Goal: Information Seeking & Learning: Learn about a topic

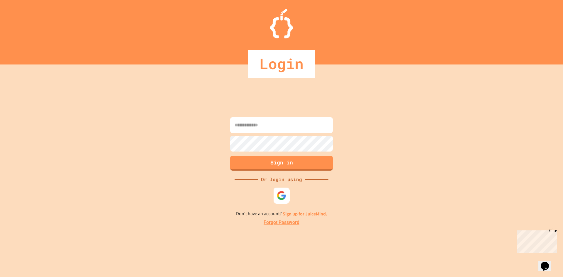
type input "**********"
click at [278, 201] on div at bounding box center [282, 195] width 16 height 16
click at [285, 169] on button "Sign in" at bounding box center [281, 162] width 105 height 15
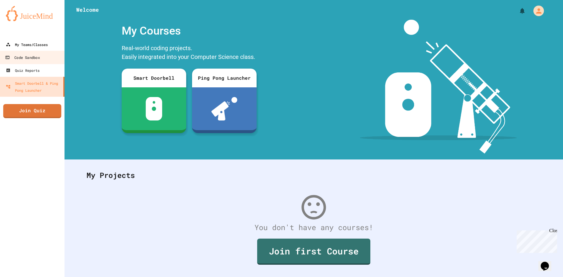
drag, startPoint x: 38, startPoint y: 50, endPoint x: 41, endPoint y: 51, distance: 3.1
click at [38, 50] on link "My Teams/Classes" at bounding box center [32, 44] width 65 height 13
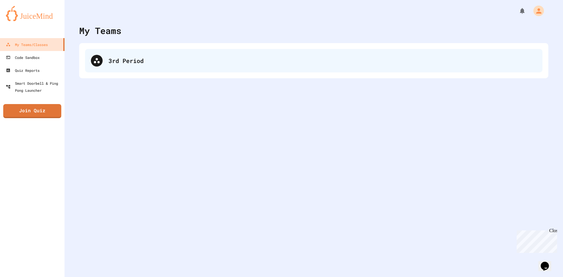
click at [132, 57] on div "3rd Period" at bounding box center [322, 60] width 428 height 9
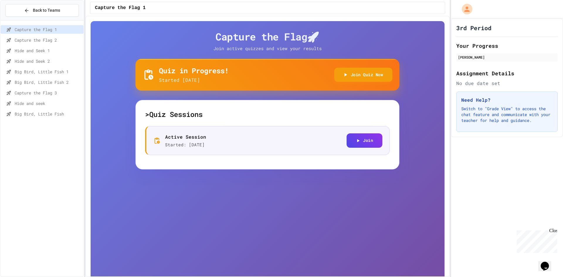
click at [52, 93] on span "Capture the Flag 3" at bounding box center [48, 93] width 67 height 6
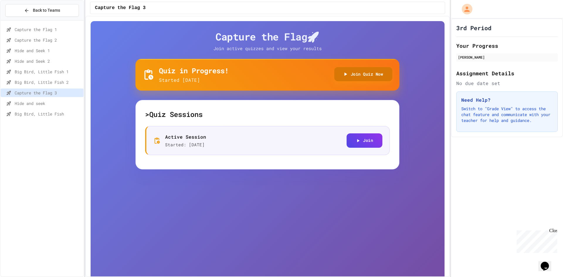
click at [346, 78] on button "Join Quiz Now" at bounding box center [363, 74] width 58 height 14
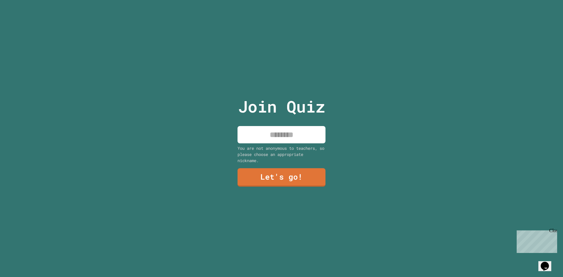
click at [311, 135] on input at bounding box center [282, 134] width 88 height 17
type input "***"
click at [299, 168] on link "Let's go!" at bounding box center [282, 176] width 84 height 19
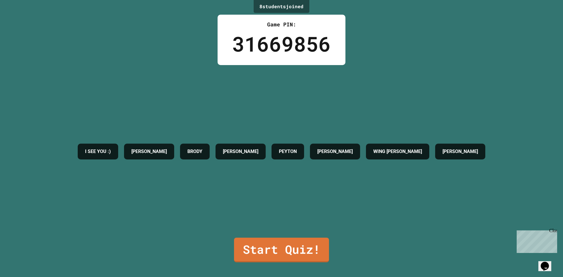
click at [316, 259] on div "8 student s joined Game PIN: 31669856 I SEE YOU :) SOPHIE BRODY RON PEYTON LUKE…" at bounding box center [281, 138] width 563 height 277
click at [315, 249] on link "Start Quiz!" at bounding box center [282, 250] width 94 height 26
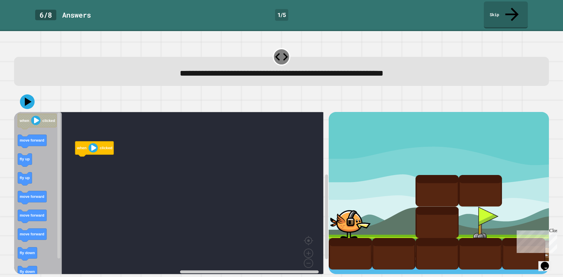
drag, startPoint x: 555, startPoint y: 232, endPoint x: 1069, endPoint y: 459, distance: 562.0
click at [555, 232] on div "Close" at bounding box center [552, 231] width 7 height 7
click at [50, 145] on icon "Blockly Workspace" at bounding box center [38, 195] width 48 height 166
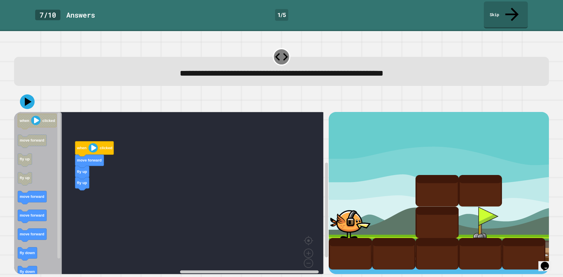
click at [81, 182] on div "when clicked move forward fly up fly up when clicked move forward fly up fly up…" at bounding box center [171, 193] width 315 height 162
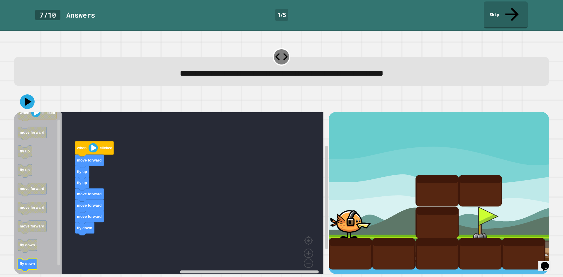
click at [34, 255] on icon "Blockly Workspace" at bounding box center [38, 195] width 48 height 166
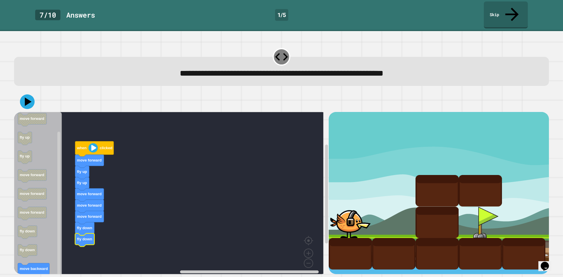
click at [69, 256] on div "when clicked move forward fly up fly up move forward move forward move forward …" at bounding box center [171, 193] width 315 height 162
click at [29, 97] on icon at bounding box center [28, 102] width 8 height 10
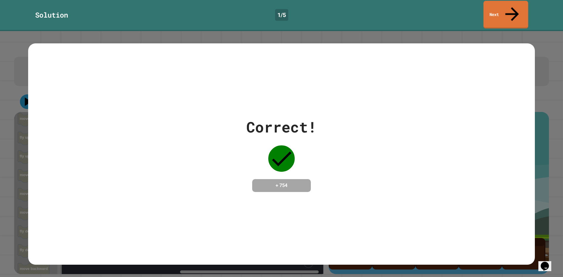
click at [502, 11] on link "Next" at bounding box center [506, 15] width 45 height 28
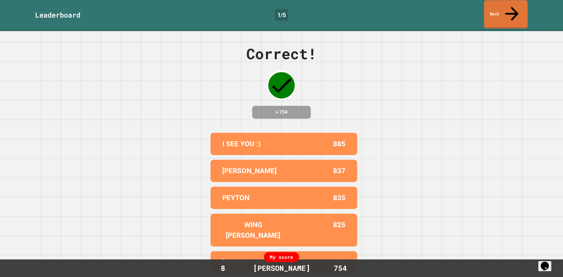
click at [525, 4] on link "Next" at bounding box center [506, 14] width 44 height 28
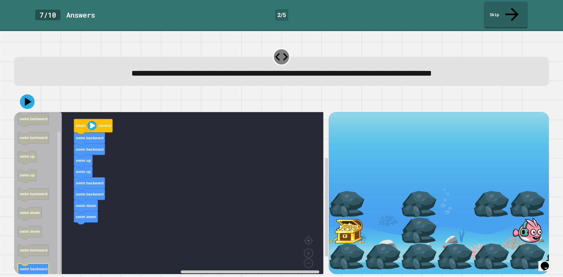
click at [35, 250] on icon "Blockly Workspace" at bounding box center [38, 195] width 48 height 166
click at [30, 97] on icon at bounding box center [28, 102] width 8 height 10
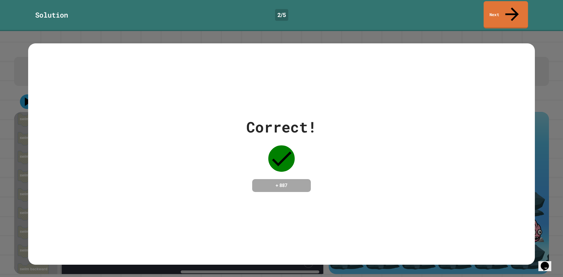
drag, startPoint x: 511, startPoint y: 6, endPoint x: 514, endPoint y: 3, distance: 4.4
click at [513, 4] on icon at bounding box center [512, 14] width 20 height 20
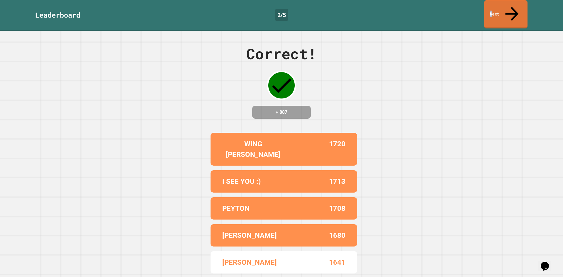
click at [498, 4] on link "Next" at bounding box center [505, 14] width 43 height 28
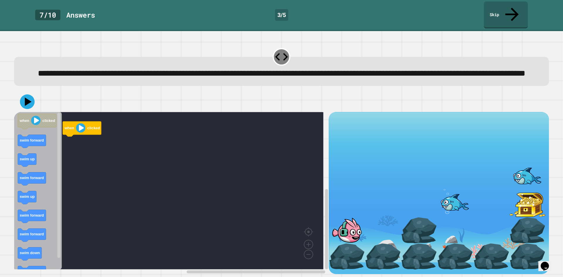
scroll to position [5, 0]
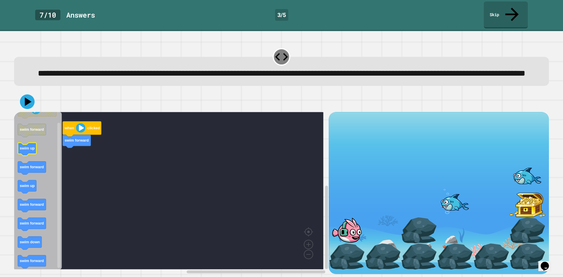
click at [43, 154] on icon "Blockly Workspace" at bounding box center [38, 190] width 48 height 157
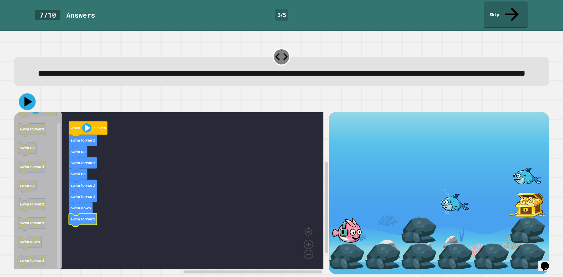
click at [28, 97] on icon at bounding box center [28, 102] width 8 height 10
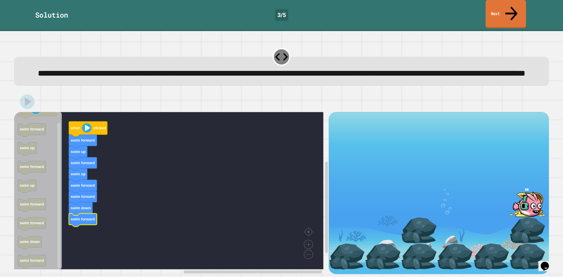
click at [504, 4] on link "Next" at bounding box center [506, 14] width 40 height 28
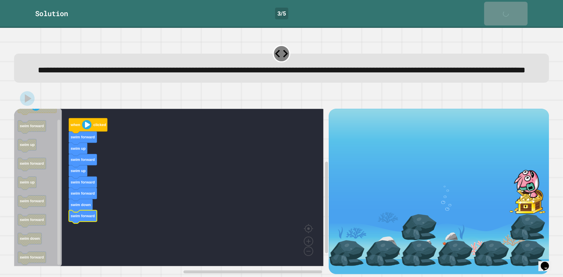
scroll to position [4, 0]
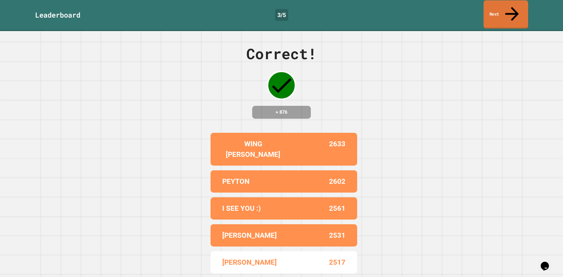
click at [503, 9] on link "Next" at bounding box center [506, 14] width 45 height 28
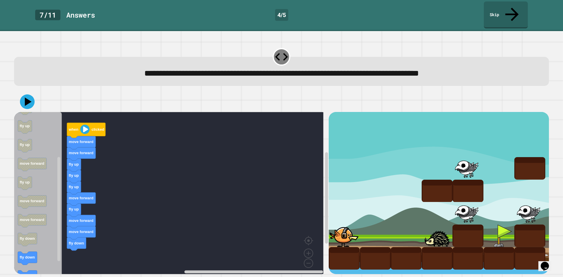
click at [75, 245] on div "when clicked move forward move forward fly up fly up fly up move forward fly up…" at bounding box center [171, 193] width 315 height 162
click at [73, 237] on div "when clicked move forward move forward fly up fly up fly up move forward fly up…" at bounding box center [171, 193] width 315 height 162
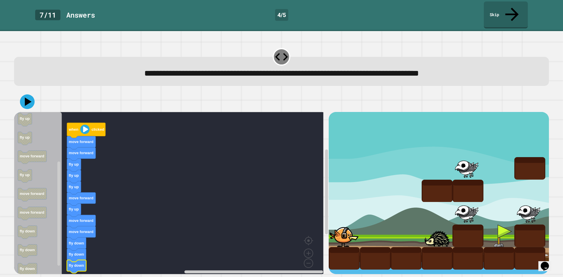
click at [34, 94] on div at bounding box center [281, 101] width 535 height 21
click at [32, 94] on icon at bounding box center [27, 101] width 15 height 15
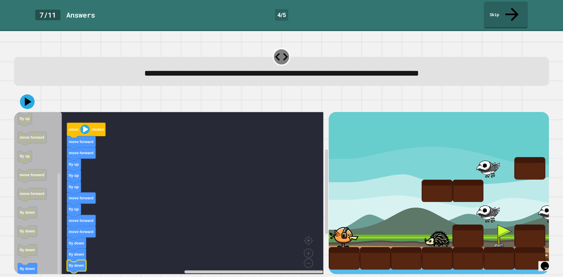
click at [31, 262] on icon "when clicked move forward move forward fly up fly up fly up move forward fly up…" at bounding box center [38, 195] width 48 height 166
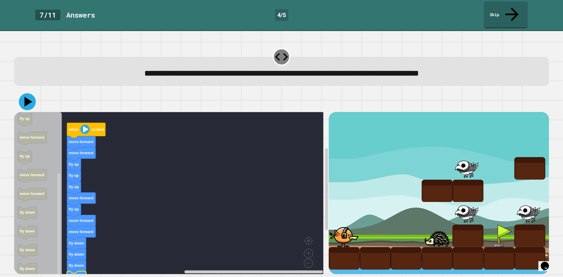
click at [37, 94] on div at bounding box center [281, 101] width 535 height 21
click at [36, 93] on div at bounding box center [281, 101] width 535 height 21
click at [32, 94] on icon at bounding box center [27, 101] width 15 height 15
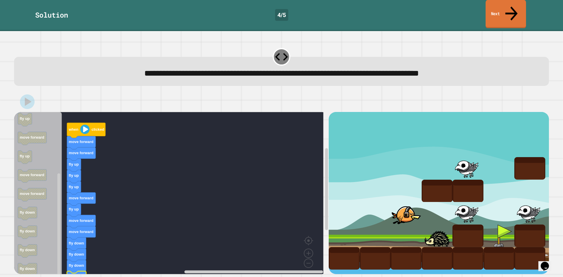
click at [501, 7] on link "Next" at bounding box center [506, 14] width 40 height 28
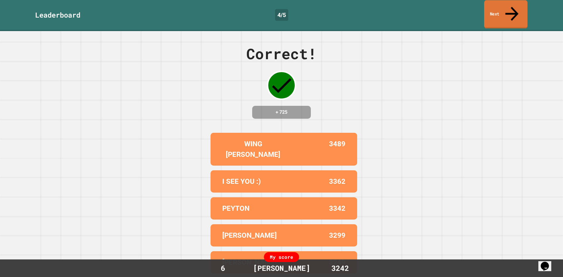
click at [515, 13] on link "Next" at bounding box center [505, 14] width 43 height 28
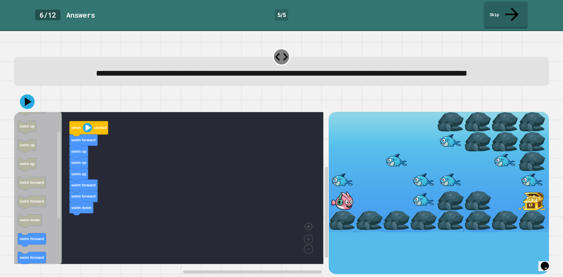
click at [68, 233] on div "when clicked swim forward swim up swim up swim up swim forward swim forward swi…" at bounding box center [171, 193] width 315 height 162
click at [92, 228] on rect "Blockly Workspace" at bounding box center [168, 188] width 309 height 152
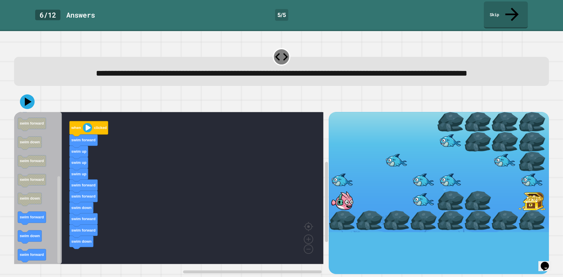
click at [72, 199] on div "when clicked swim forward swim up swim up swim up swim forward swim forward swi…" at bounding box center [171, 193] width 315 height 162
click at [79, 201] on div "when clicked swim forward swim up swim up swim up swim forward swim forward swi…" at bounding box center [171, 193] width 315 height 162
click at [82, 198] on div "when clicked swim forward swim up swim up swim up swim forward swim forward swi…" at bounding box center [171, 193] width 315 height 162
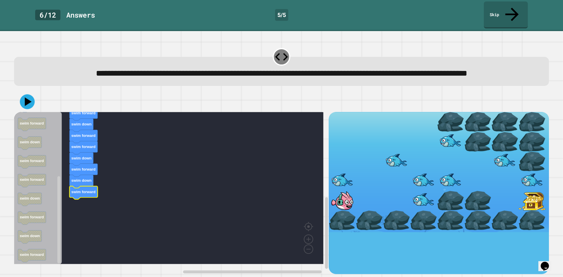
click at [20, 104] on div at bounding box center [281, 101] width 535 height 21
click at [20, 104] on icon at bounding box center [27, 102] width 18 height 18
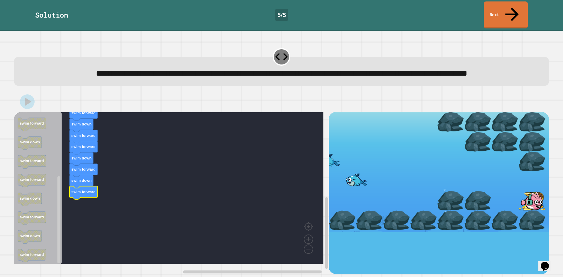
click at [529, 10] on div "Solution 5 / 5 Next" at bounding box center [281, 14] width 563 height 27
click at [521, 9] on link "Next" at bounding box center [505, 14] width 41 height 28
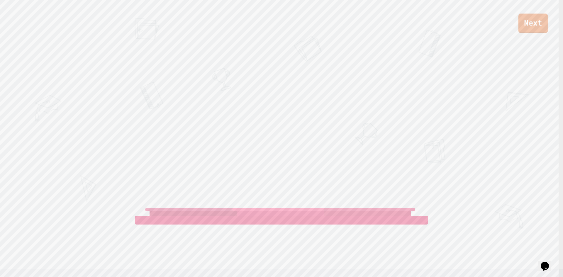
click at [532, 21] on link "Next" at bounding box center [533, 22] width 30 height 19
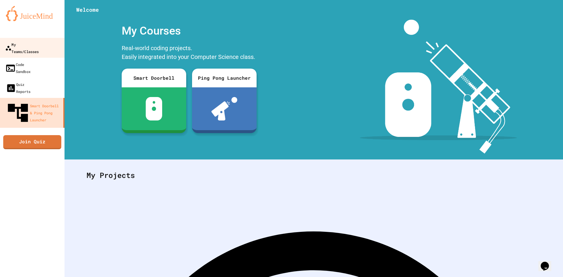
click at [21, 49] on link "My Teams/Classes" at bounding box center [32, 48] width 66 height 21
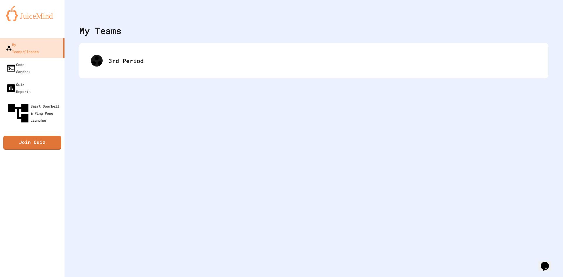
drag, startPoint x: 79, startPoint y: 60, endPoint x: 121, endPoint y: 63, distance: 42.4
click at [79, 60] on div "My Teams 3rd Period" at bounding box center [314, 138] width 498 height 277
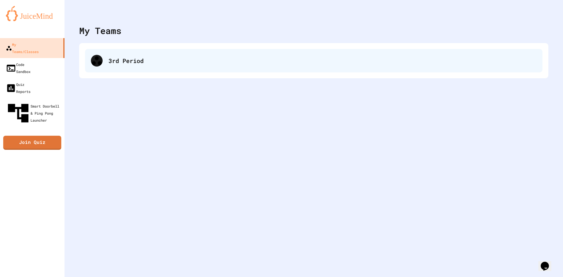
click at [121, 63] on div "3rd Period" at bounding box center [322, 60] width 428 height 9
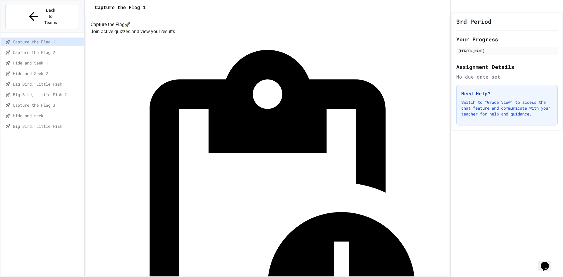
click at [46, 102] on span "Capture the Flag 3" at bounding box center [47, 105] width 68 height 6
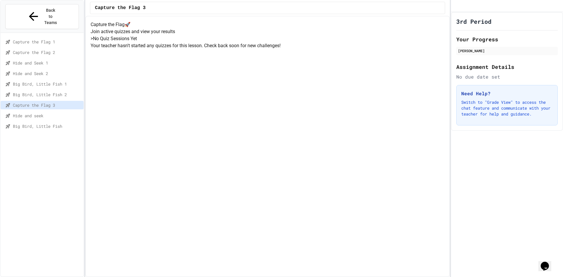
click at [41, 113] on span "Hide and seek" at bounding box center [47, 116] width 68 height 6
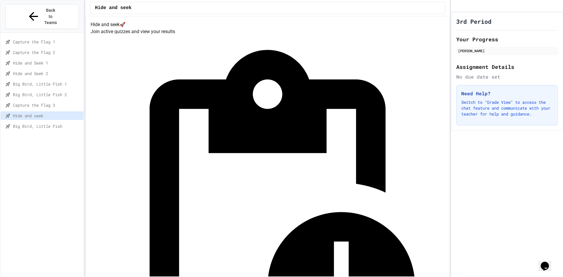
click at [380, 82] on div "Quiz in Progress! Started 8/26/2025 Join Quiz Now" at bounding box center [268, 238] width 354 height 406
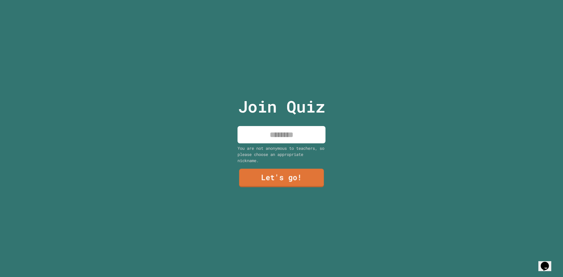
click at [269, 134] on input at bounding box center [282, 134] width 88 height 17
type input "***"
click at [279, 181] on link "Let's go!" at bounding box center [281, 176] width 83 height 19
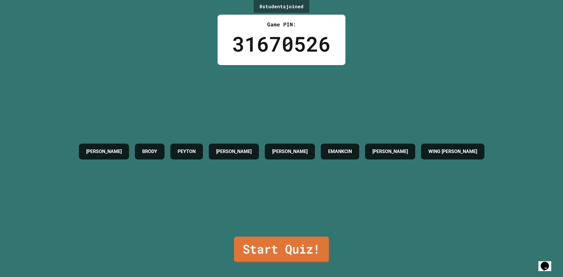
click at [253, 245] on link "Start Quiz!" at bounding box center [281, 250] width 95 height 26
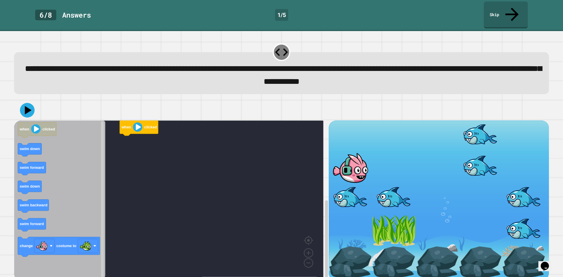
scroll to position [5, 0]
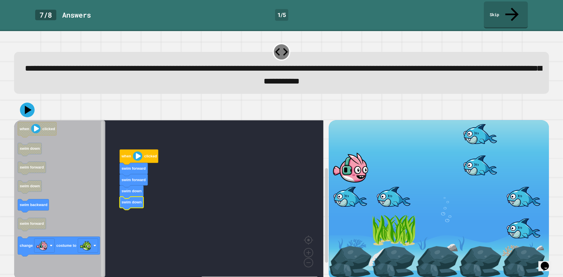
click at [39, 197] on icon "when clicked swim down swim forward swim down swim backward swim forward change…" at bounding box center [59, 198] width 91 height 157
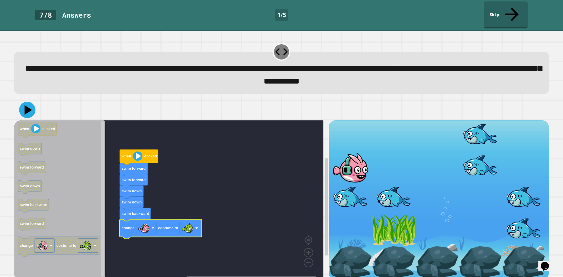
click at [29, 105] on icon at bounding box center [29, 110] width 8 height 10
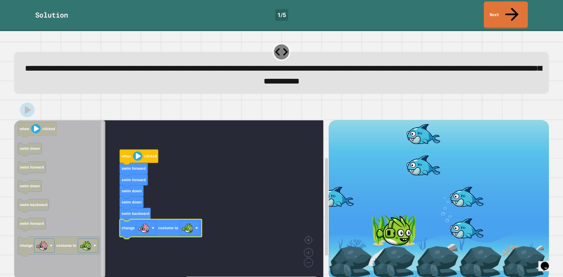
click at [491, 12] on link "Next" at bounding box center [506, 14] width 44 height 27
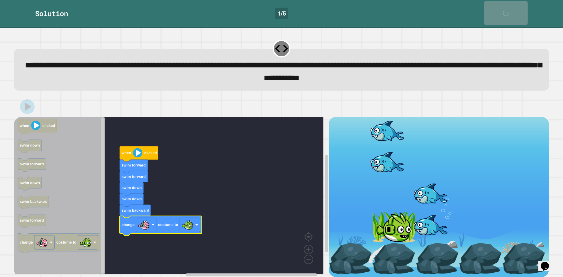
scroll to position [4, 0]
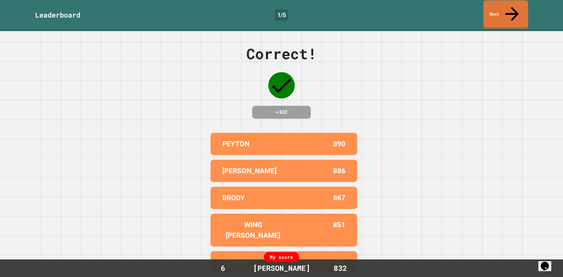
click at [494, 9] on link "Next" at bounding box center [506, 14] width 45 height 28
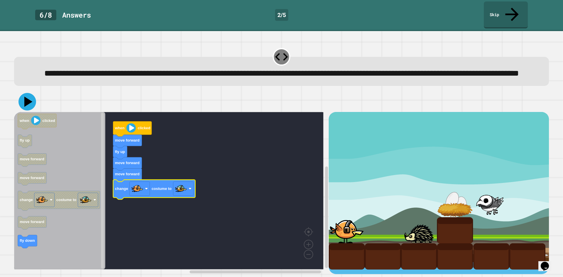
click at [26, 101] on icon at bounding box center [28, 102] width 8 height 10
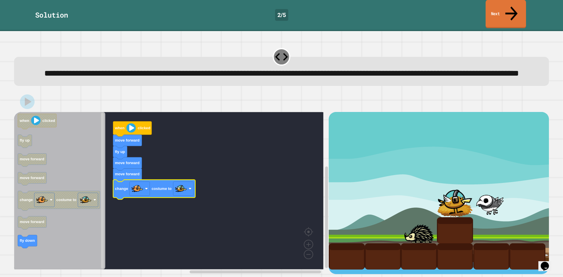
drag, startPoint x: 508, startPoint y: 8, endPoint x: 510, endPoint y: 4, distance: 4.5
click at [508, 8] on link "Next" at bounding box center [506, 14] width 40 height 28
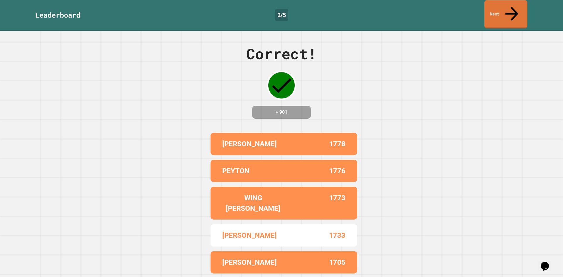
click at [510, 4] on icon at bounding box center [511, 13] width 19 height 21
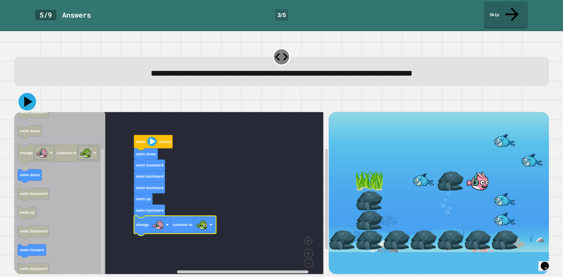
click at [29, 97] on icon at bounding box center [28, 102] width 8 height 10
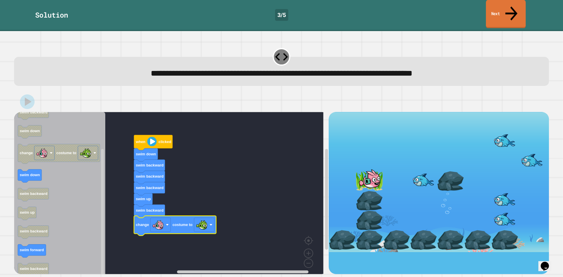
click at [512, 4] on icon at bounding box center [511, 13] width 18 height 21
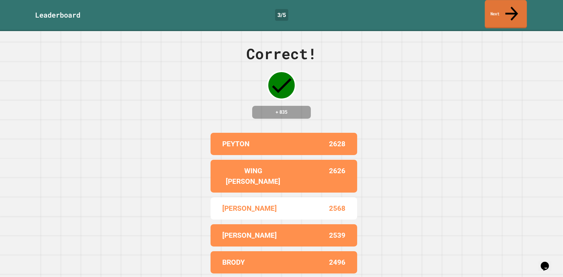
click at [507, 5] on link "Next" at bounding box center [506, 14] width 42 height 28
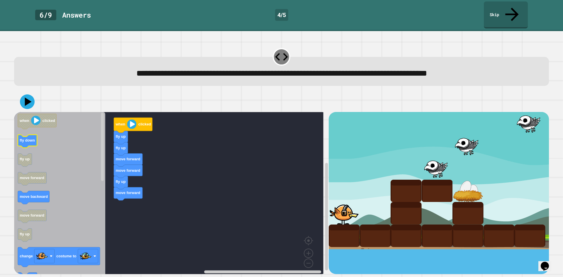
click at [31, 135] on icon "Blockly Workspace" at bounding box center [27, 141] width 19 height 13
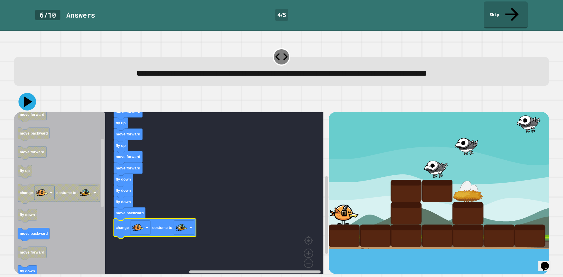
click at [29, 97] on icon at bounding box center [28, 102] width 8 height 10
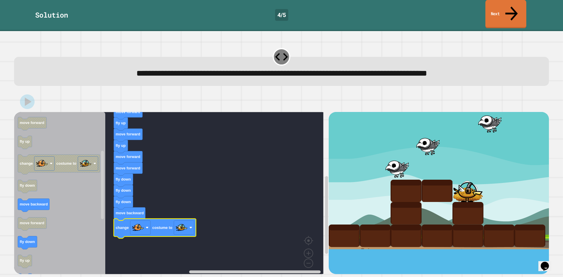
click at [491, 11] on link "Next" at bounding box center [505, 14] width 41 height 28
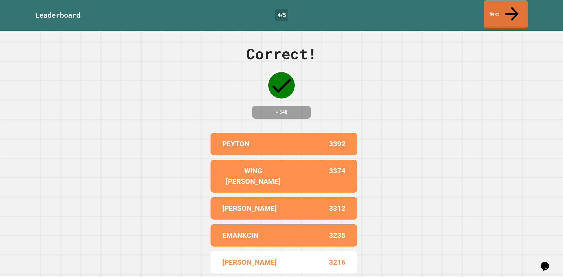
click at [499, 13] on link "Next" at bounding box center [506, 14] width 44 height 28
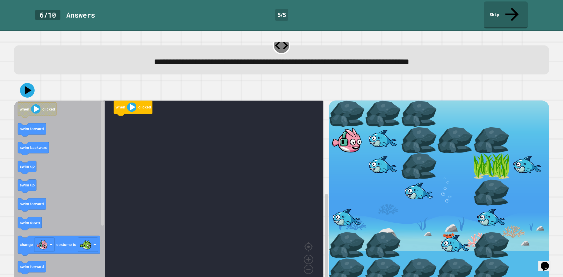
scroll to position [17, 0]
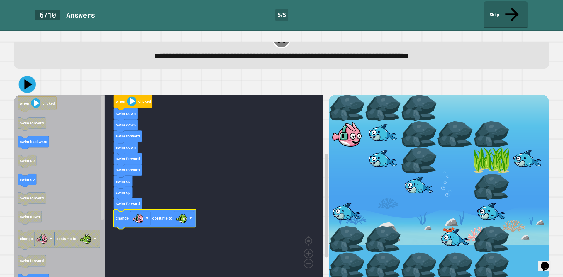
click at [25, 76] on icon at bounding box center [27, 84] width 17 height 17
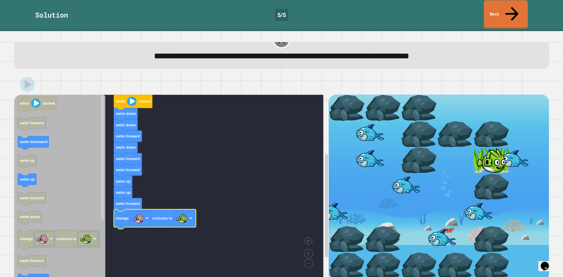
click at [500, 8] on link "Next" at bounding box center [506, 14] width 44 height 28
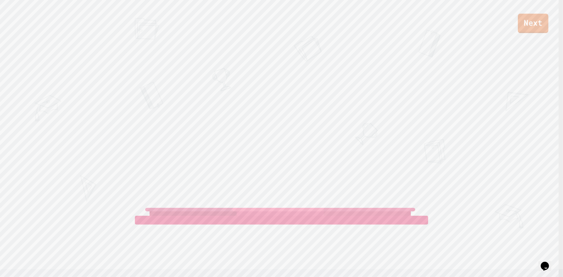
click at [545, 23] on link "Next" at bounding box center [533, 23] width 30 height 19
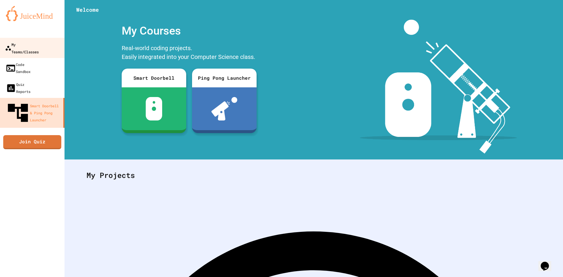
click at [21, 50] on link "My Teams/Classes" at bounding box center [32, 48] width 67 height 21
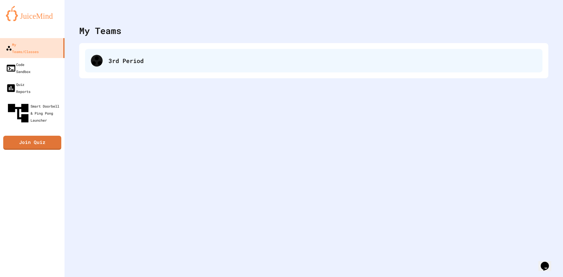
click at [130, 49] on div "3rd Period" at bounding box center [313, 60] width 457 height 23
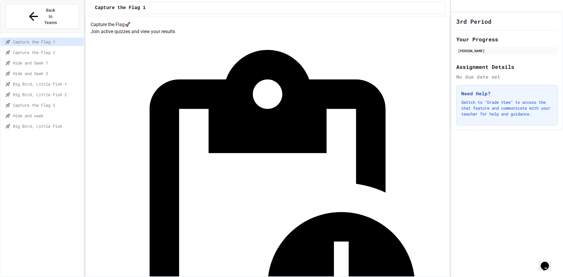
click at [59, 123] on span "Big Bird, Little Fish" at bounding box center [47, 126] width 68 height 6
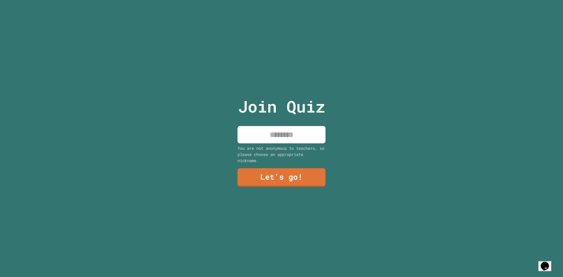
drag, startPoint x: 291, startPoint y: 123, endPoint x: 285, endPoint y: 126, distance: 7.6
click at [288, 125] on div "Join Quiz You are not anonymous to teachers, so please choose an appropriate ni…" at bounding box center [281, 138] width 99 height 277
click at [278, 134] on input at bounding box center [282, 134] width 88 height 17
type input "***"
click at [271, 177] on link "Let's go!" at bounding box center [281, 176] width 80 height 19
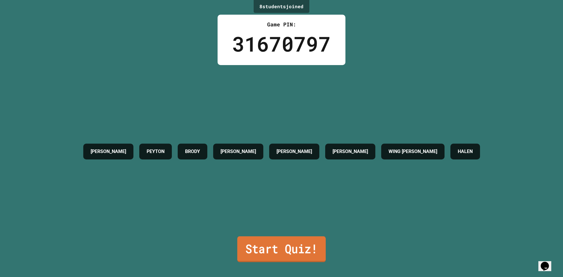
click at [262, 250] on link "Start Quiz!" at bounding box center [281, 249] width 89 height 26
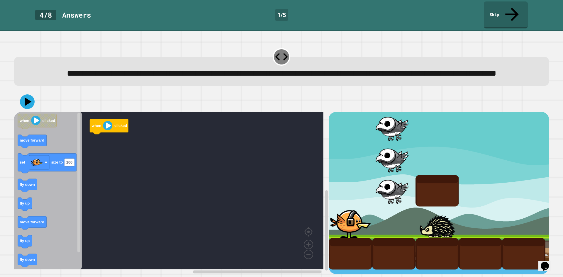
scroll to position [5, 0]
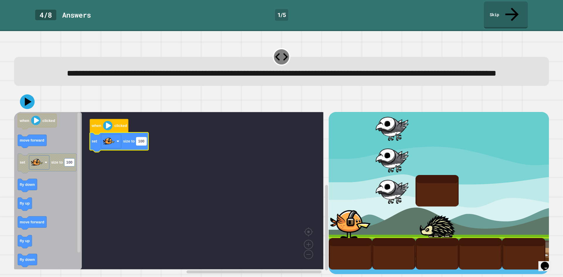
click at [144, 139] on text "100" at bounding box center [141, 141] width 6 height 4
type input "***"
click at [28, 97] on icon at bounding box center [28, 102] width 8 height 10
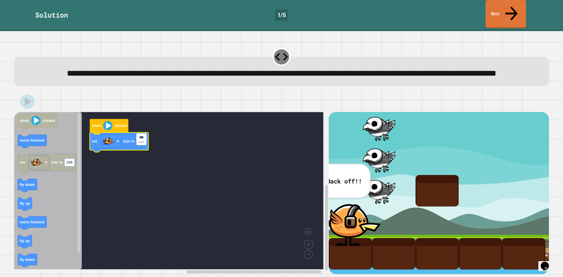
click at [522, 10] on link "Next" at bounding box center [506, 14] width 40 height 28
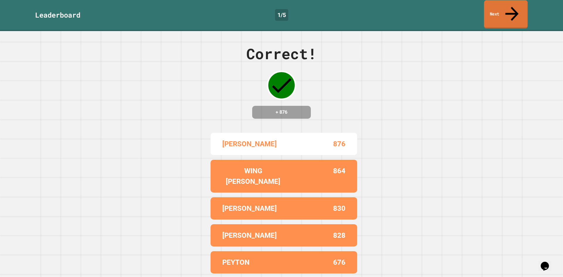
click at [522, 10] on link "Next" at bounding box center [506, 14] width 44 height 28
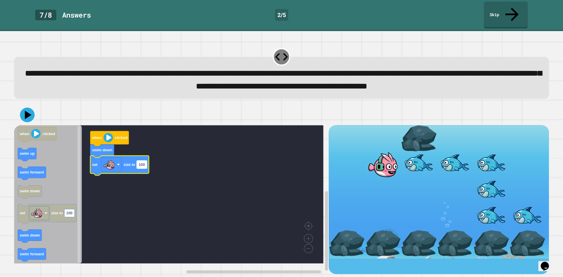
click at [143, 168] on rect "Blockly Workspace" at bounding box center [142, 164] width 10 height 8
type input "***"
click at [32, 117] on icon at bounding box center [27, 114] width 15 height 15
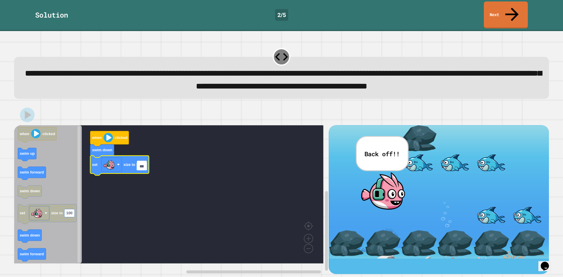
click at [498, 31] on div "**********" at bounding box center [281, 154] width 563 height 246
click at [497, 14] on link "Next" at bounding box center [505, 14] width 43 height 28
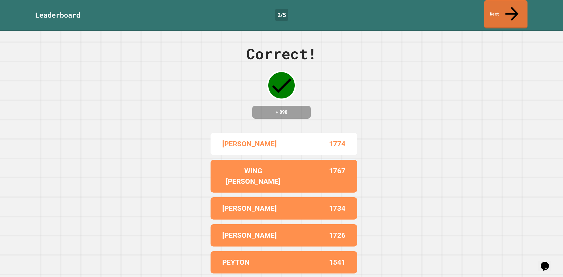
click at [497, 11] on link "Next" at bounding box center [505, 14] width 43 height 28
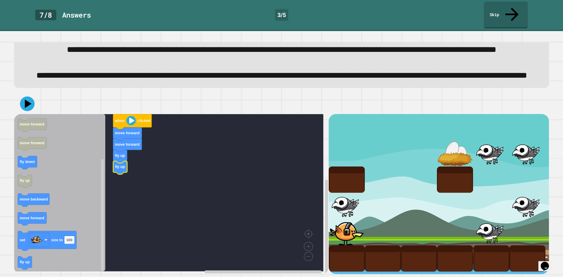
scroll to position [46, 0]
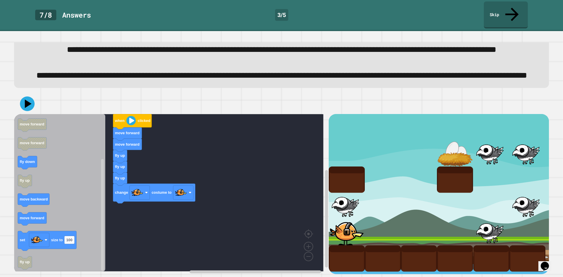
click at [109, 200] on div "when clicked move forward move forward fly up fly up fly up change costume to w…" at bounding box center [171, 194] width 315 height 160
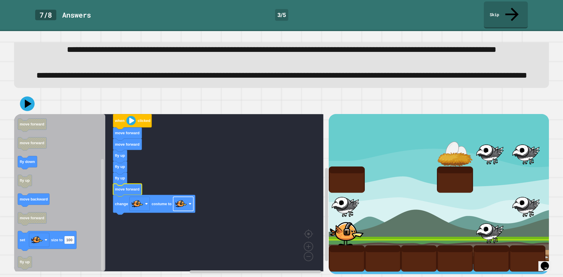
click at [182, 200] on image "Blockly Workspace" at bounding box center [181, 204] width 12 height 12
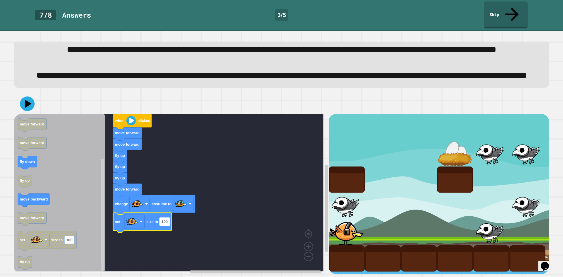
click at [165, 220] on text "100" at bounding box center [165, 222] width 6 height 4
click at [25, 99] on icon at bounding box center [28, 104] width 8 height 10
click at [165, 216] on input "***" at bounding box center [165, 216] width 10 height 8
type input "**"
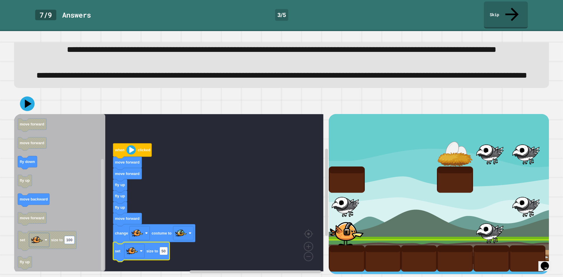
click at [31, 94] on div at bounding box center [281, 104] width 535 height 21
click at [31, 96] on icon at bounding box center [27, 104] width 18 height 18
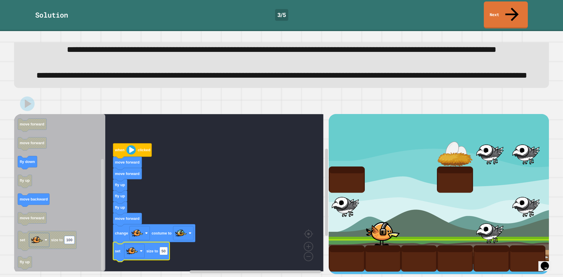
click at [505, 9] on link "Next" at bounding box center [506, 14] width 44 height 27
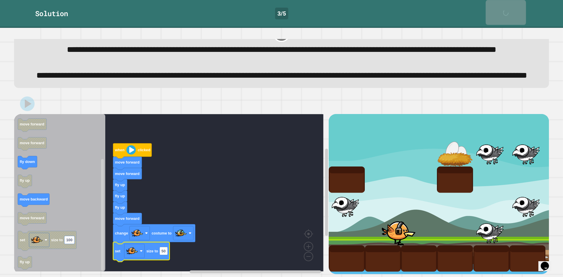
scroll to position [46, 0]
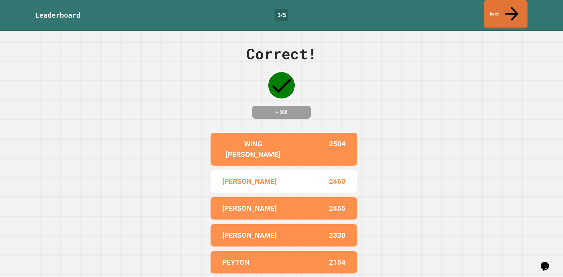
click at [501, 6] on link "Next" at bounding box center [505, 14] width 43 height 28
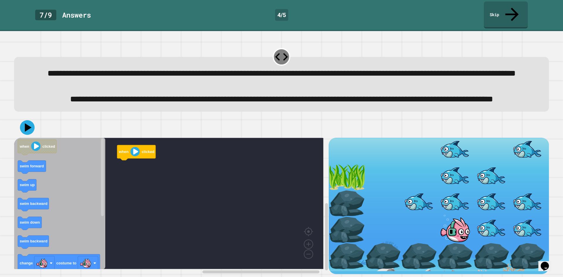
scroll to position [20, 0]
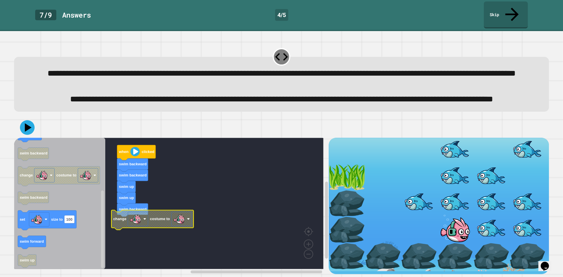
click at [182, 217] on image "Blockly Workspace" at bounding box center [179, 219] width 12 height 12
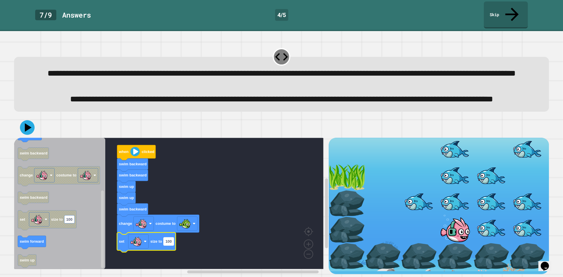
click at [172, 239] on rect "Blockly Workspace" at bounding box center [169, 242] width 10 height 8
type input "**"
click at [23, 128] on icon at bounding box center [27, 127] width 15 height 15
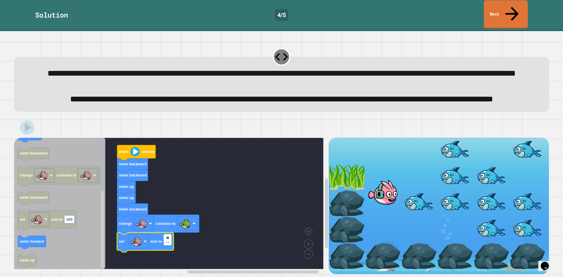
click at [500, 5] on link "Next" at bounding box center [506, 14] width 44 height 28
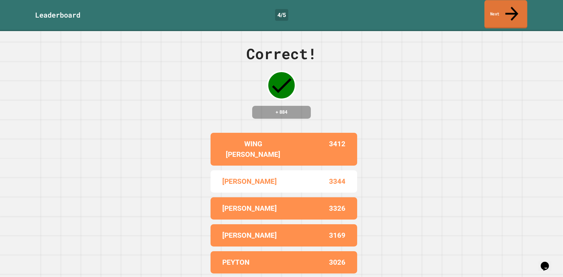
click at [500, 5] on link "Next" at bounding box center [505, 14] width 43 height 28
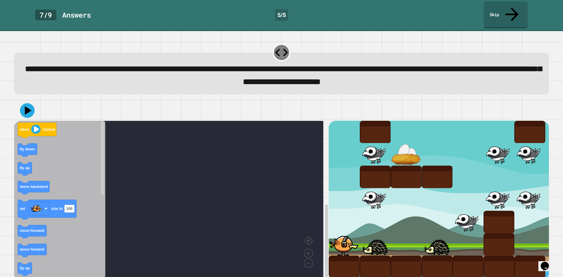
scroll to position [5, 0]
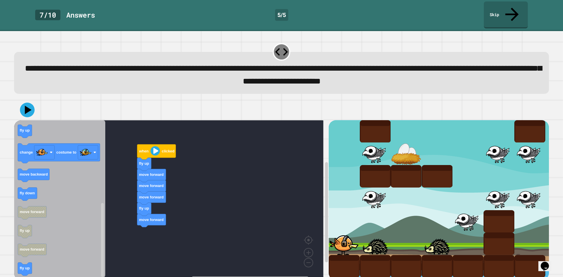
click at [116, 231] on div "when clicked fly up move forward move forward move forward fly up move forward …" at bounding box center [171, 200] width 315 height 160
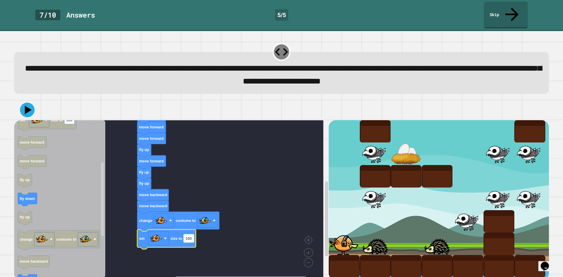
click at [188, 234] on rect "Blockly Workspace" at bounding box center [189, 238] width 10 height 8
type input "**"
click at [23, 101] on icon at bounding box center [27, 110] width 18 height 18
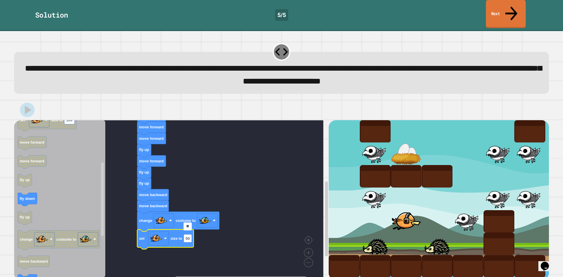
click at [503, 9] on link "Next" at bounding box center [506, 14] width 40 height 28
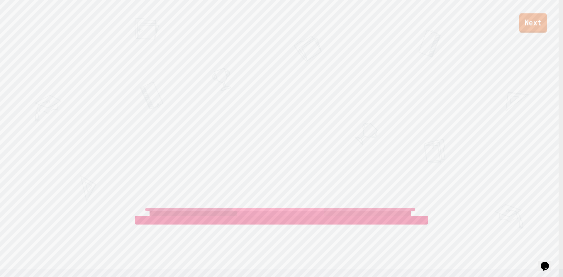
click at [529, 28] on link "Next" at bounding box center [533, 22] width 28 height 19
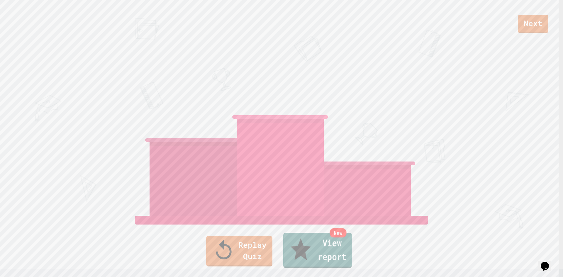
click at [318, 260] on link "New View report" at bounding box center [317, 250] width 69 height 35
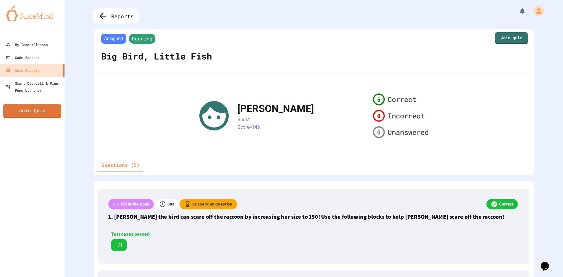
click at [127, 20] on span "Reports" at bounding box center [122, 16] width 23 height 8
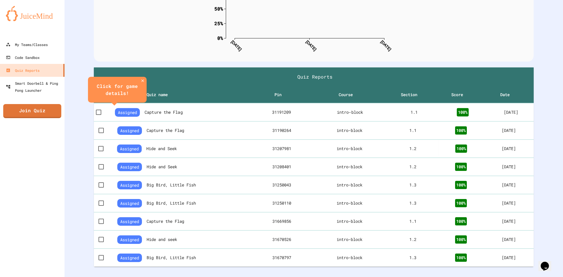
scroll to position [88, 0]
